Goal: Task Accomplishment & Management: Use online tool/utility

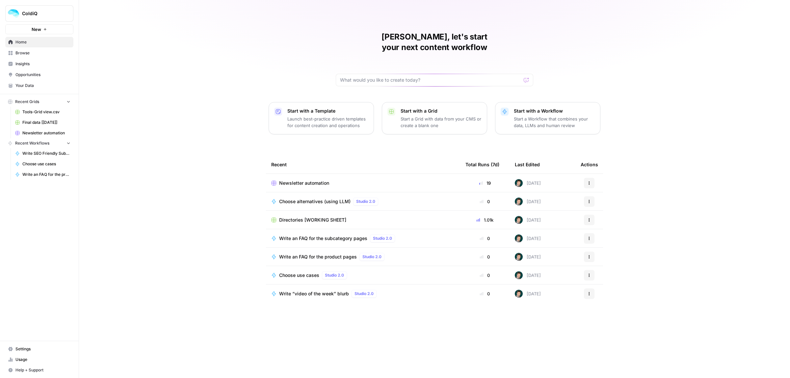
click at [22, 50] on span "Browse" at bounding box center [42, 53] width 55 height 6
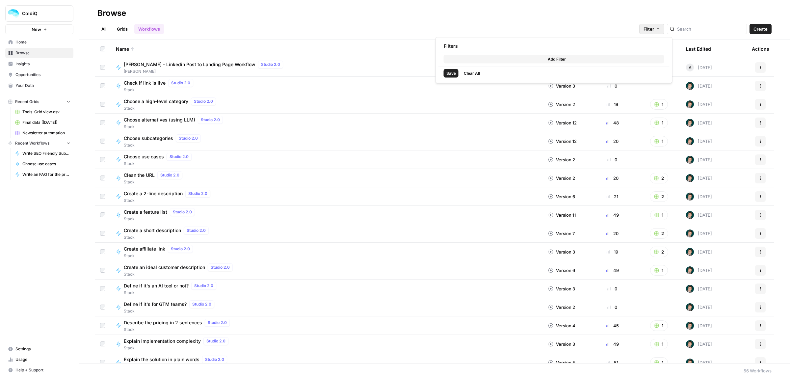
click at [654, 28] on span "Filter" at bounding box center [649, 29] width 11 height 7
click at [508, 17] on div "Browse" at bounding box center [434, 13] width 674 height 11
click at [28, 350] on span "Settings" at bounding box center [42, 349] width 55 height 6
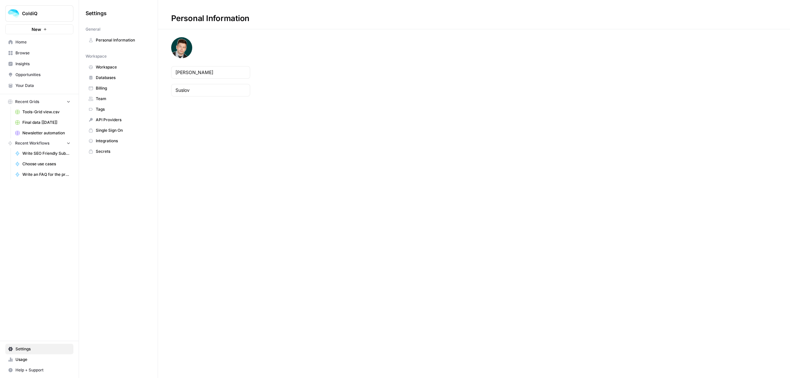
click at [112, 73] on link "Databases" at bounding box center [119, 77] width 66 height 11
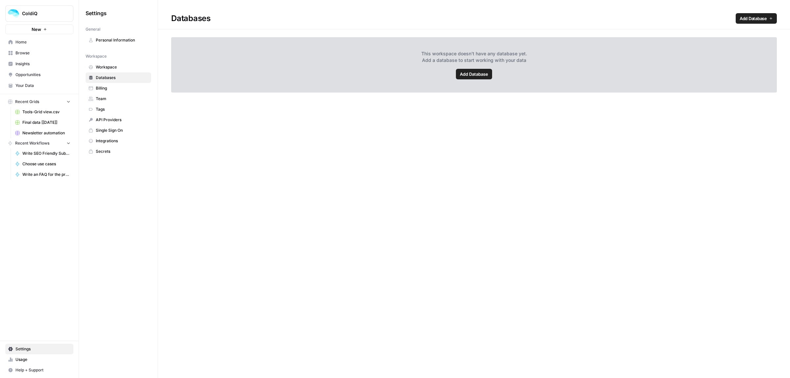
click at [41, 367] on span "Help + Support" at bounding box center [42, 370] width 55 height 6
click at [108, 370] on span "Chat & Support" at bounding box center [110, 367] width 44 height 6
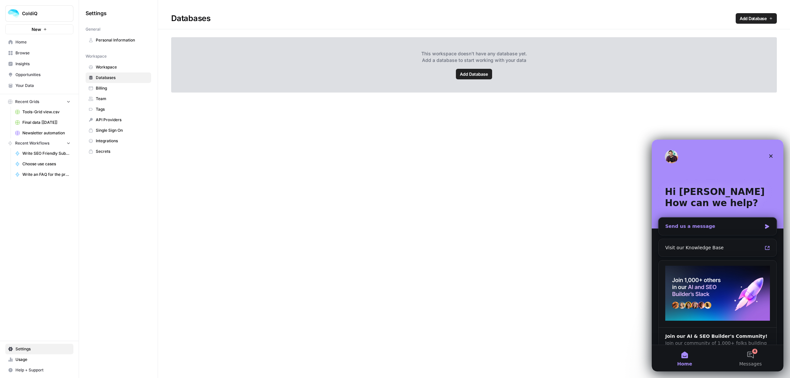
click at [708, 233] on div "Send us a message" at bounding box center [718, 226] width 118 height 17
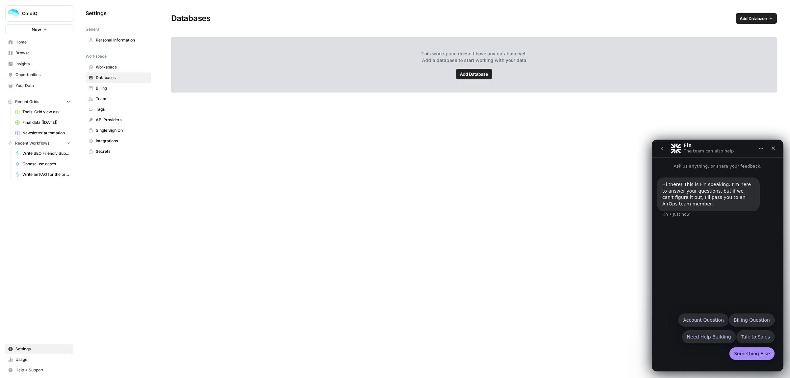
click at [743, 350] on button "Something Else" at bounding box center [752, 353] width 46 height 13
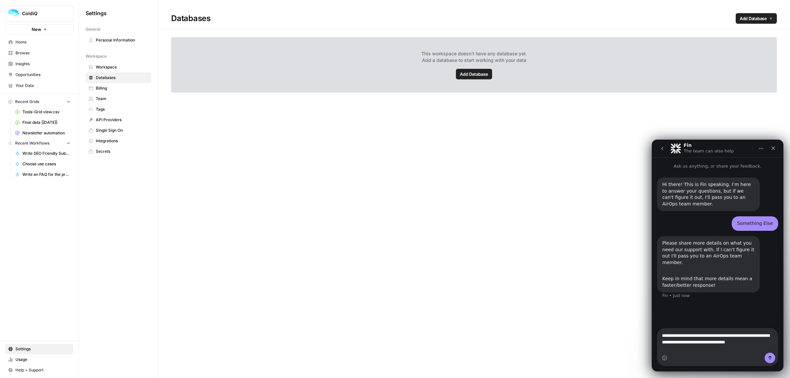
type textarea "**********"
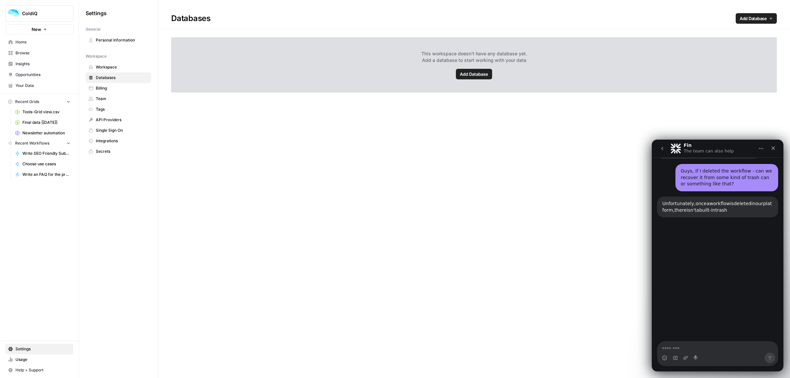
scroll to position [1, 0]
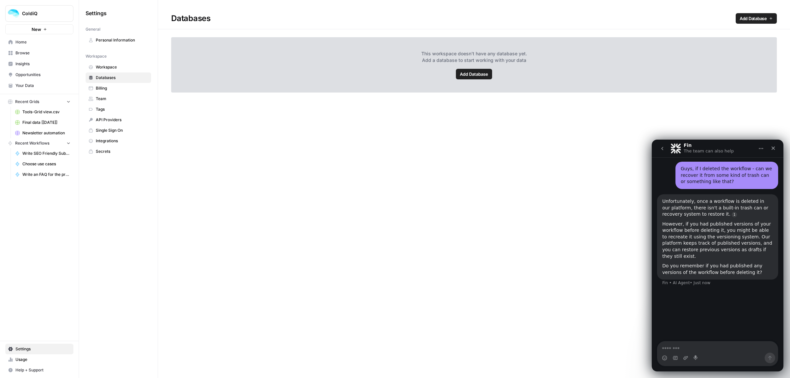
click at [32, 45] on link "Home" at bounding box center [39, 42] width 68 height 11
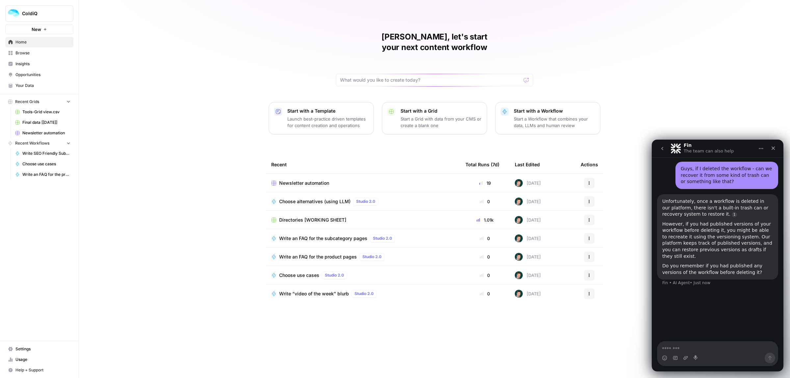
click at [32, 54] on span "Browse" at bounding box center [42, 53] width 55 height 6
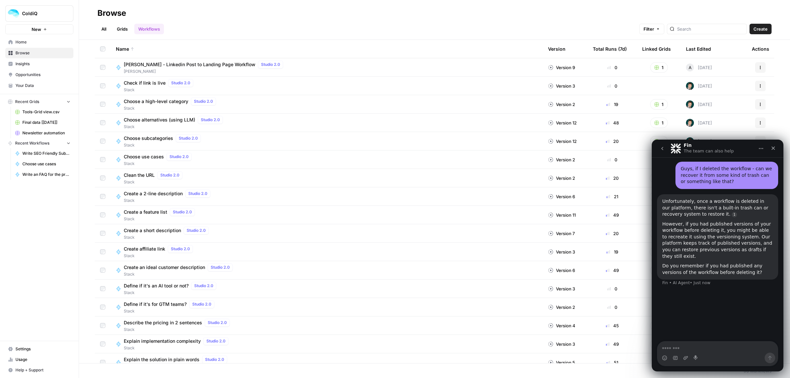
click at [124, 27] on link "Grids" at bounding box center [122, 29] width 19 height 11
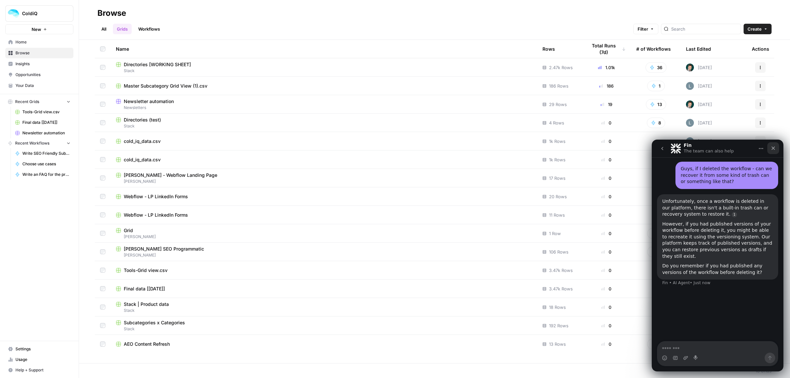
click at [774, 148] on icon "Close" at bounding box center [774, 149] width 4 height 4
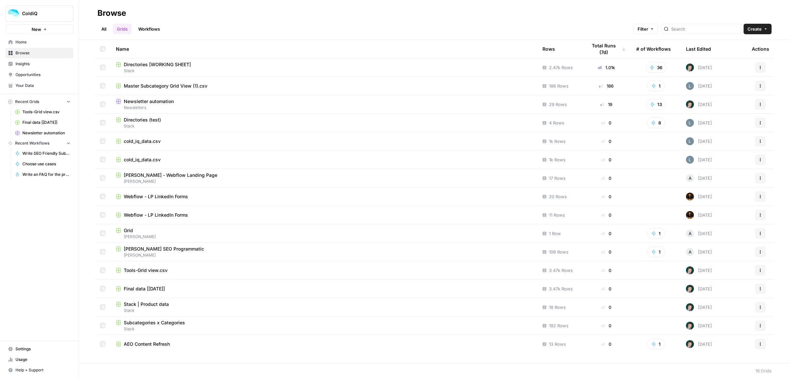
scroll to position [82, 0]
click at [657, 253] on button "1" at bounding box center [656, 252] width 18 height 11
click at [655, 235] on icon "button" at bounding box center [654, 233] width 5 height 5
click at [666, 257] on span "[PERSON_NAME] - Linkedin Post to Landing Page Workflow" at bounding box center [686, 257] width 53 height 7
click at [141, 30] on link "Workflows" at bounding box center [149, 29] width 30 height 11
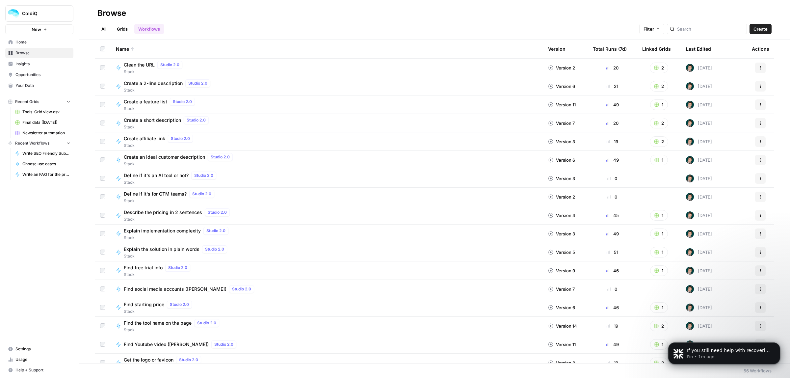
scroll to position [122, 0]
click at [728, 354] on p "If you still need help with recovering your workflow or understanding the versi…" at bounding box center [729, 350] width 85 height 7
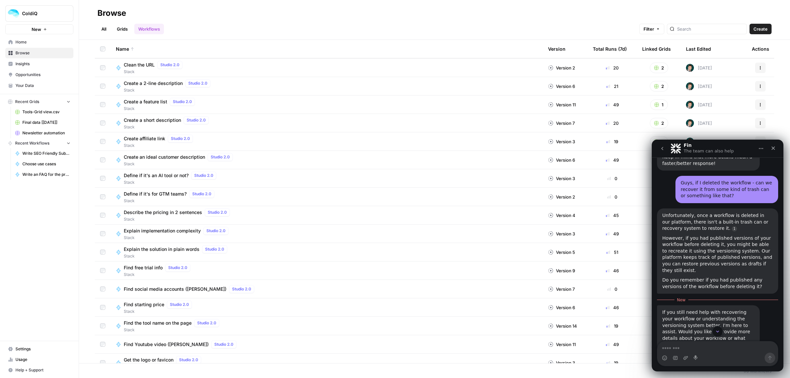
scroll to position [133, 0]
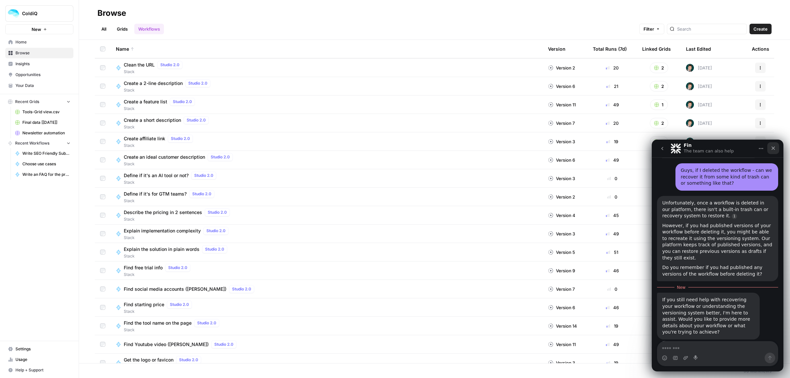
click at [774, 146] on icon "Close" at bounding box center [773, 148] width 5 height 5
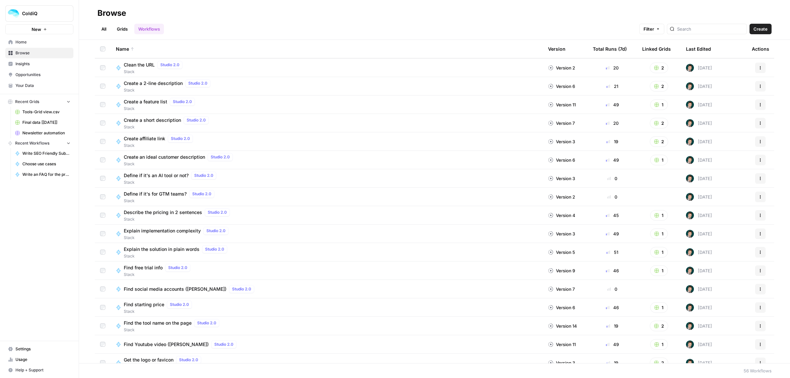
click at [120, 30] on link "Grids" at bounding box center [122, 29] width 19 height 11
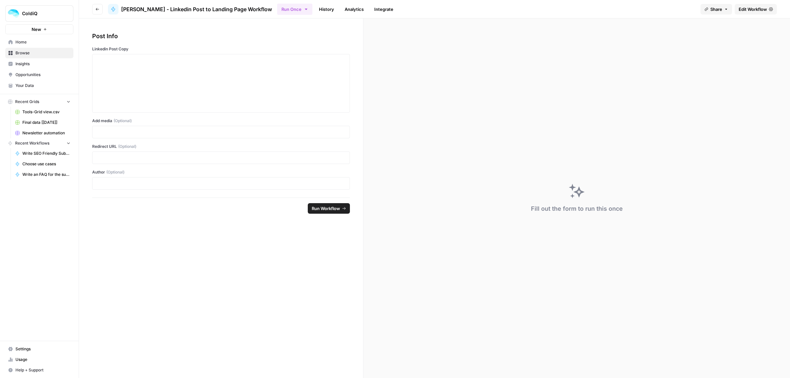
click at [754, 9] on span "Edit Workflow" at bounding box center [753, 9] width 28 height 7
